Goal: Task Accomplishment & Management: Manage account settings

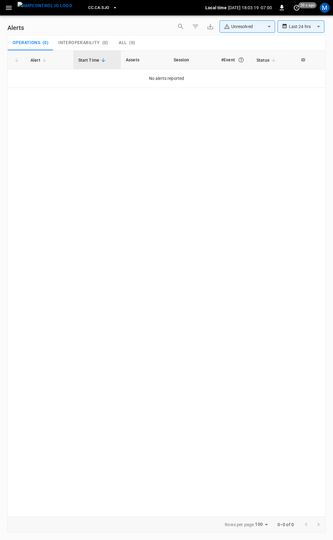
click at [10, 8] on icon "button" at bounding box center [9, 8] width 8 height 8
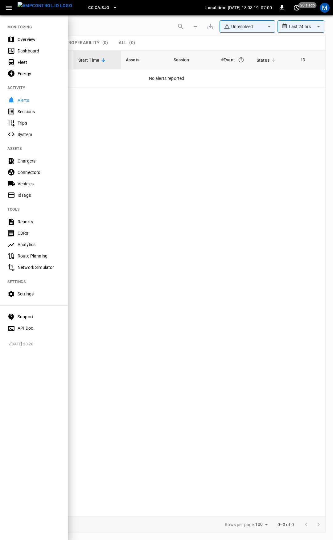
click at [24, 37] on div "Overview" at bounding box center [39, 39] width 43 height 6
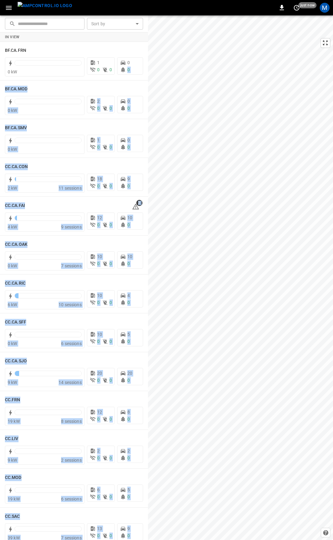
click at [153, 154] on div "​ ​ Sort by ​ Sort by In View BF.CA.FRN 0 kW 1 0 0 0 0 BF.CA.MOD 0 kW 2 0 0 0 0…" at bounding box center [166, 277] width 333 height 525
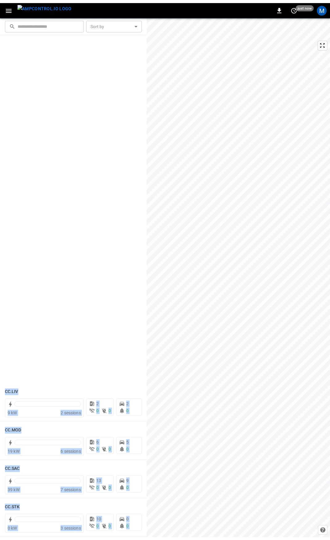
scroll to position [494, 0]
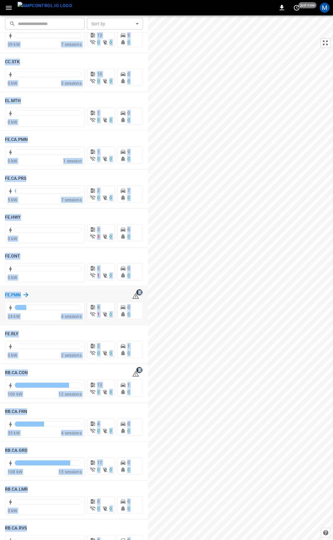
click at [10, 293] on h6 "FE.PMN" at bounding box center [13, 295] width 16 height 7
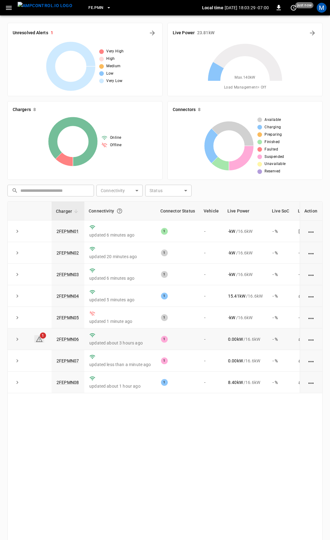
click at [39, 342] on icon at bounding box center [38, 339] width 7 height 7
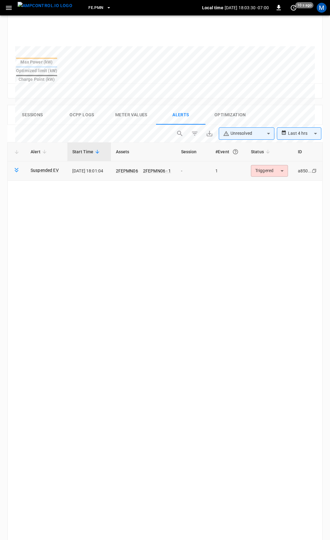
scroll to position [263, 0]
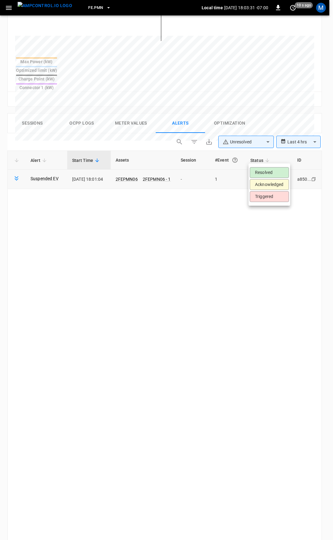
click at [268, 161] on body "**********" at bounding box center [166, 191] width 333 height 909
click at [265, 175] on li "Resolved" at bounding box center [269, 172] width 39 height 11
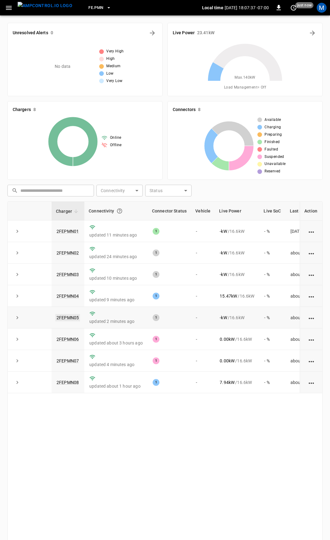
click at [67, 318] on link "2FEPMN05" at bounding box center [67, 317] width 25 height 7
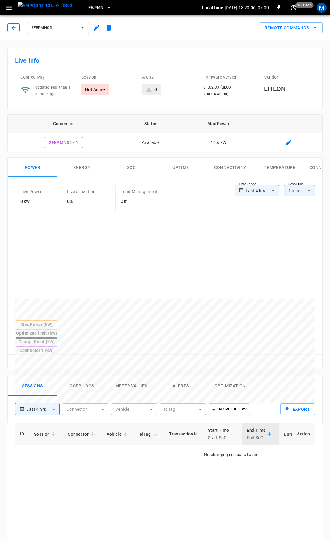
click at [12, 29] on icon "button" at bounding box center [13, 28] width 6 height 6
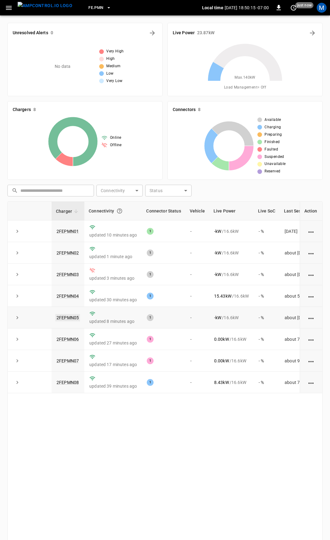
click at [69, 320] on link "2FEPMN05" at bounding box center [67, 317] width 25 height 7
